Goal: Find specific page/section: Find specific page/section

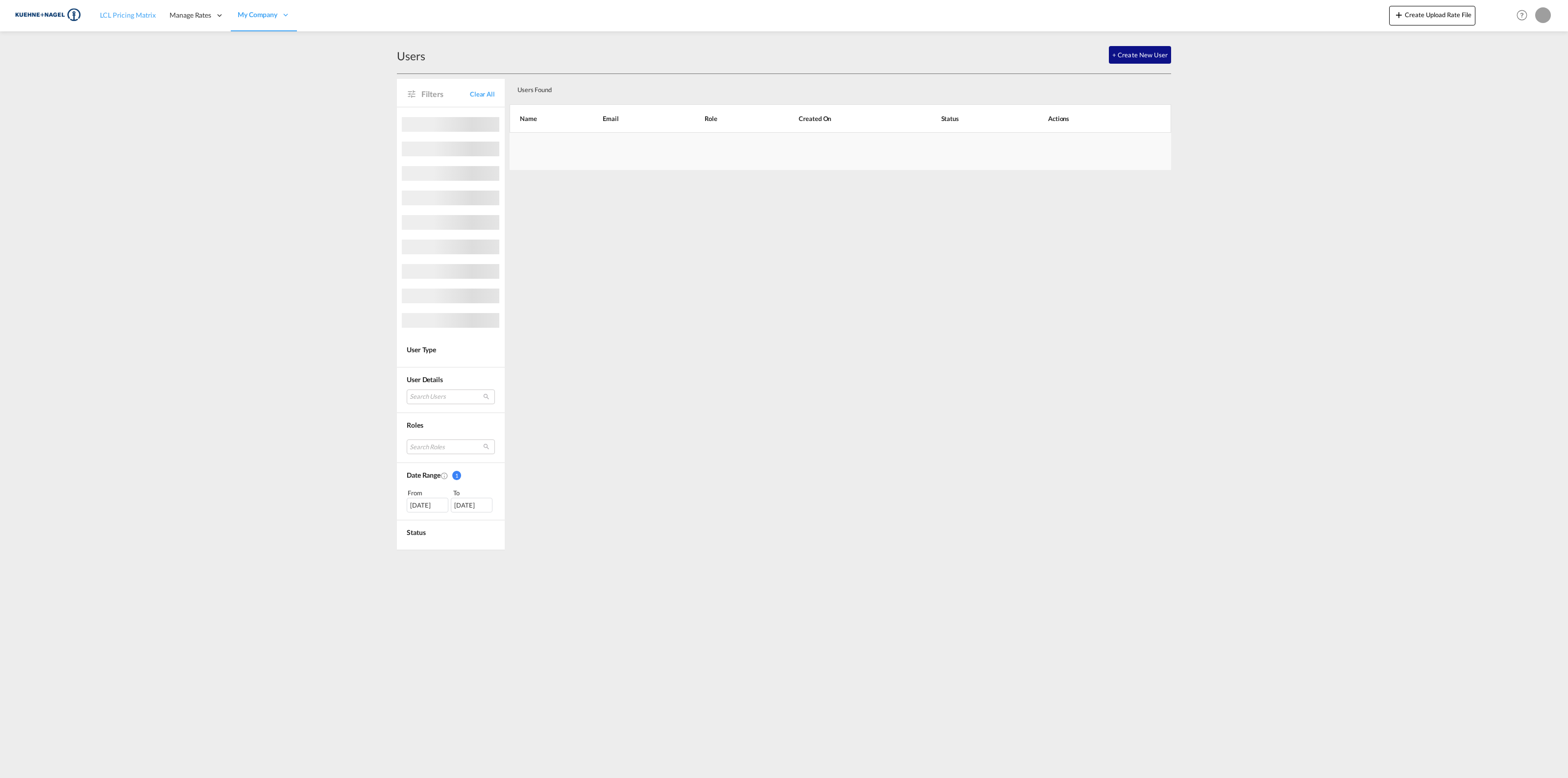
click at [115, 13] on span "LCL Pricing Matrix" at bounding box center [127, 15] width 56 height 8
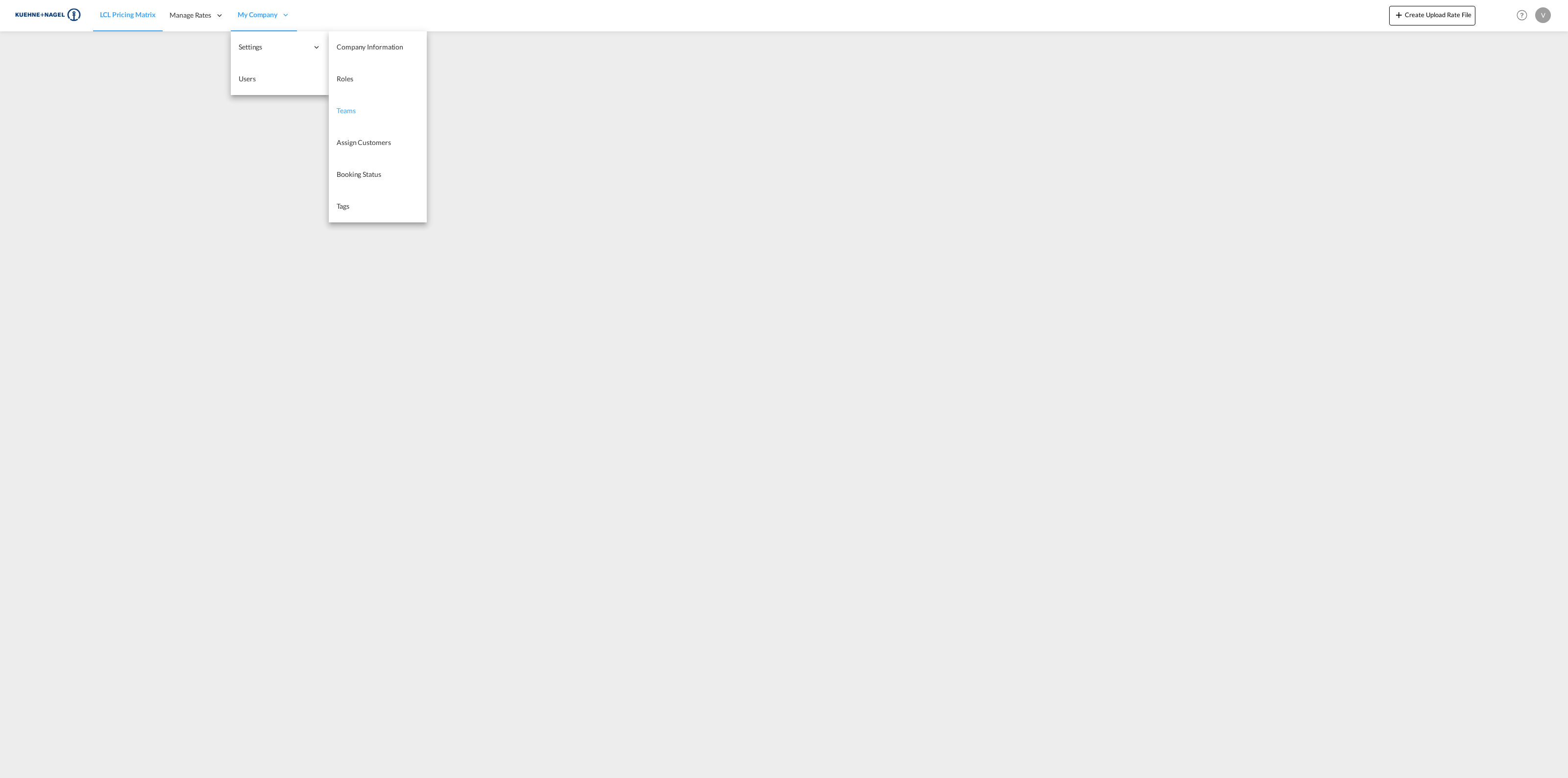
click at [361, 106] on link "Teams" at bounding box center [378, 110] width 98 height 32
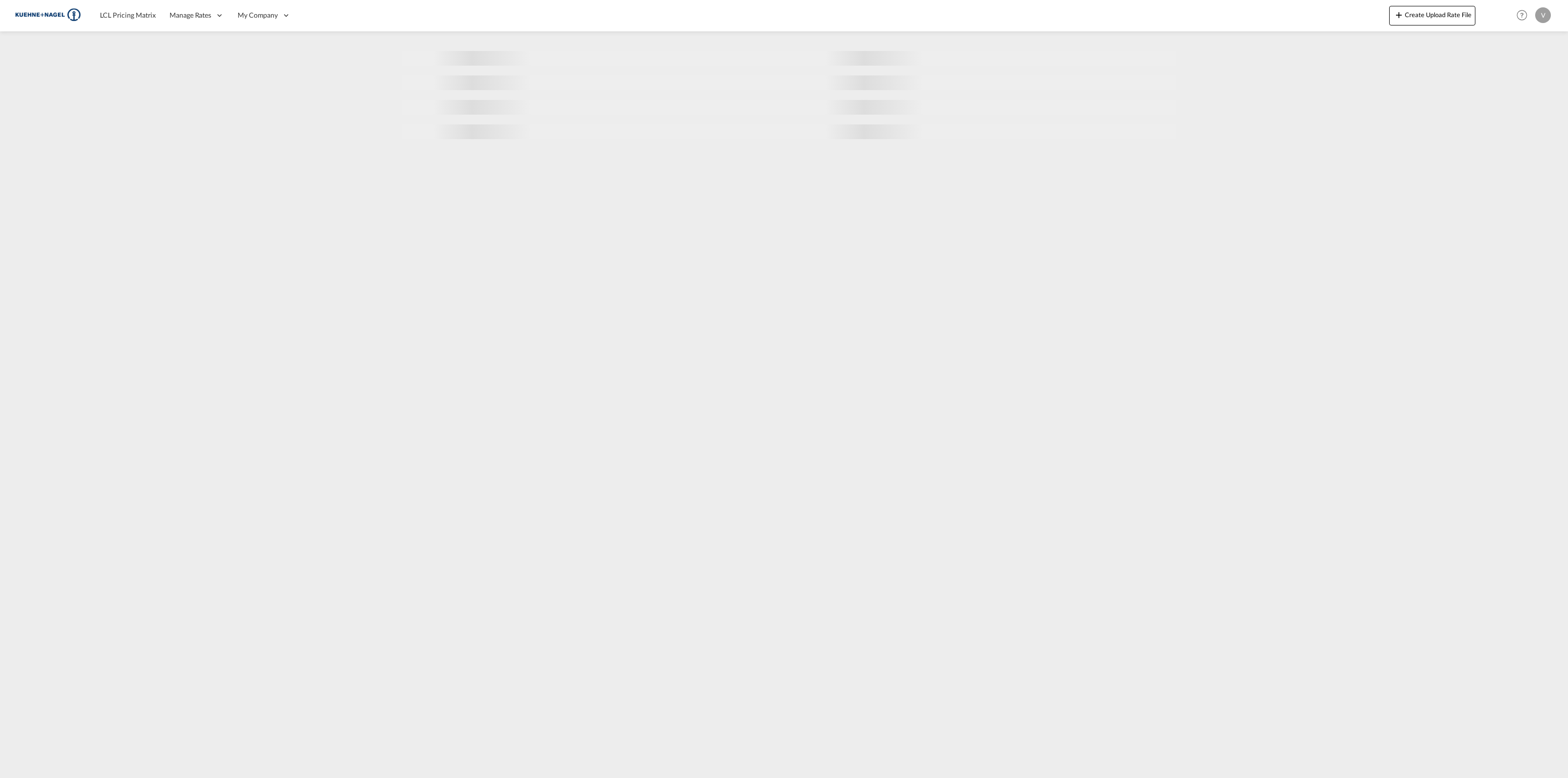
select select "10"
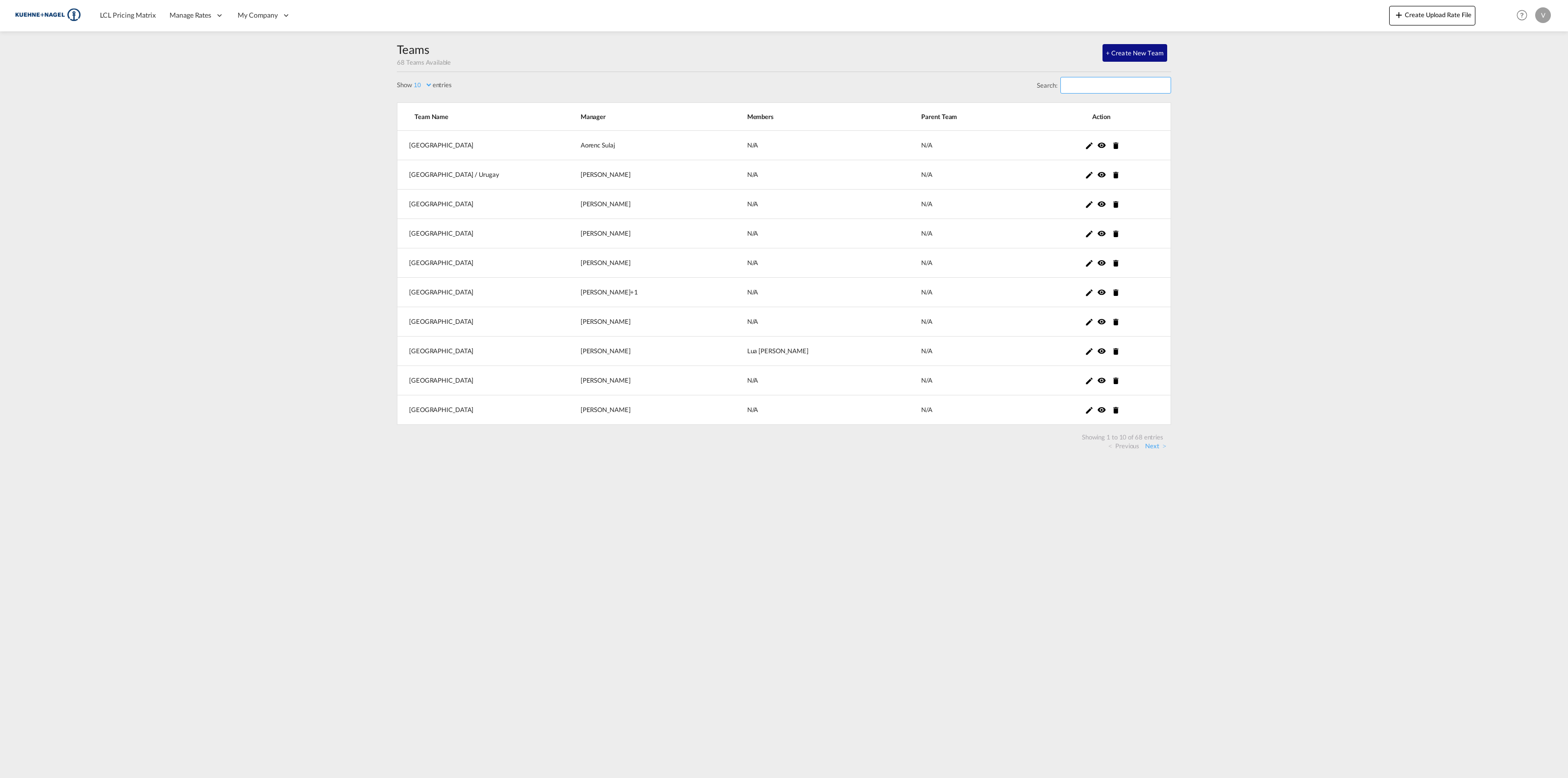
click at [1093, 82] on input "Search:" at bounding box center [1116, 86] width 111 height 17
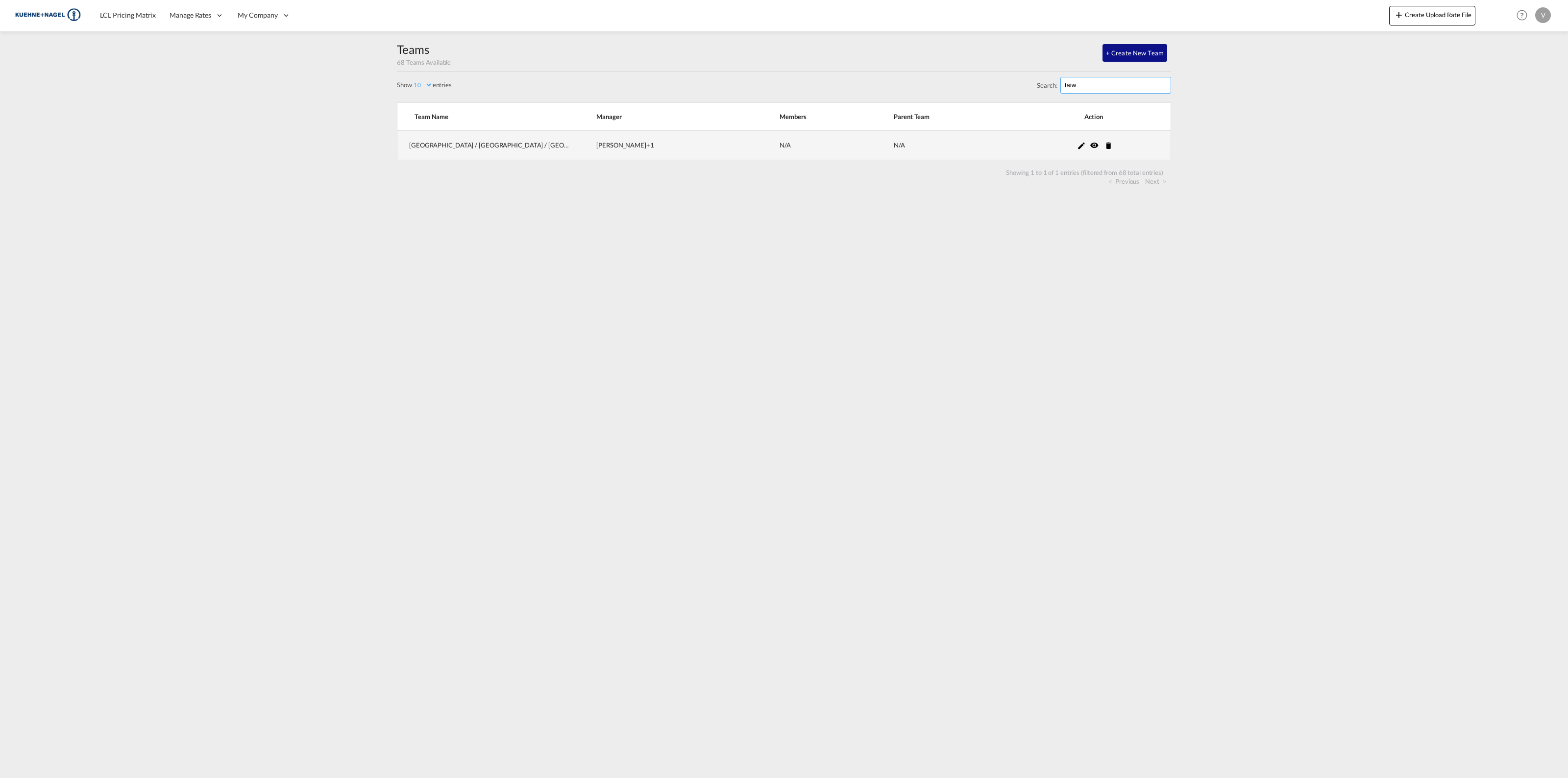
type input "taiw"
click at [630, 150] on td "[PERSON_NAME] +1" at bounding box center [663, 146] width 183 height 30
